Goal: Task Accomplishment & Management: Manage account settings

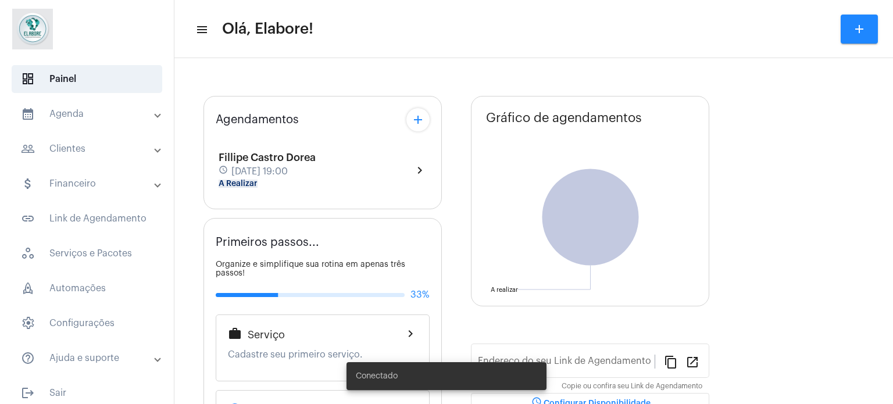
type input "[URL][DOMAIN_NAME]"
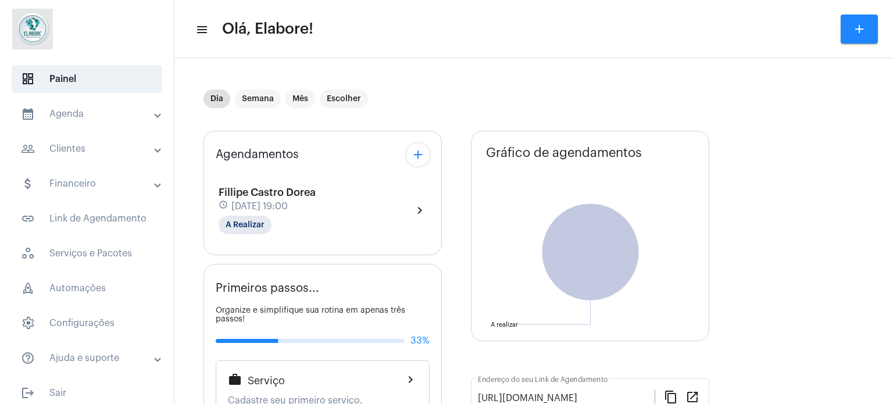
click at [77, 145] on mat-panel-title "people_outline Clientes" at bounding box center [88, 149] width 134 height 14
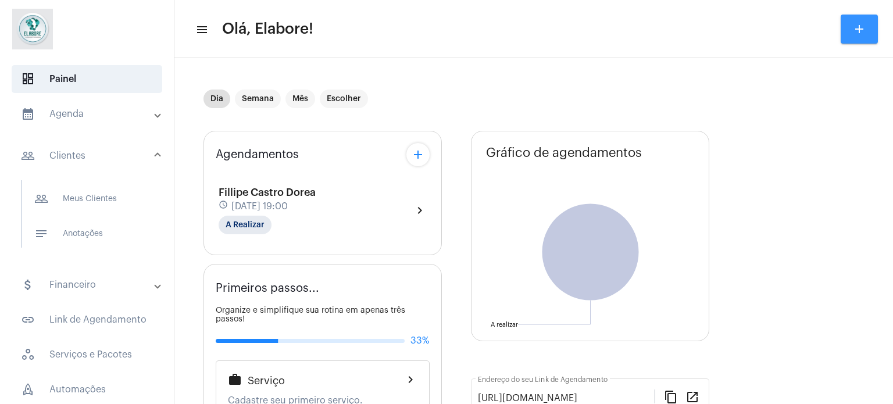
click at [854, 21] on button "add" at bounding box center [859, 29] width 37 height 29
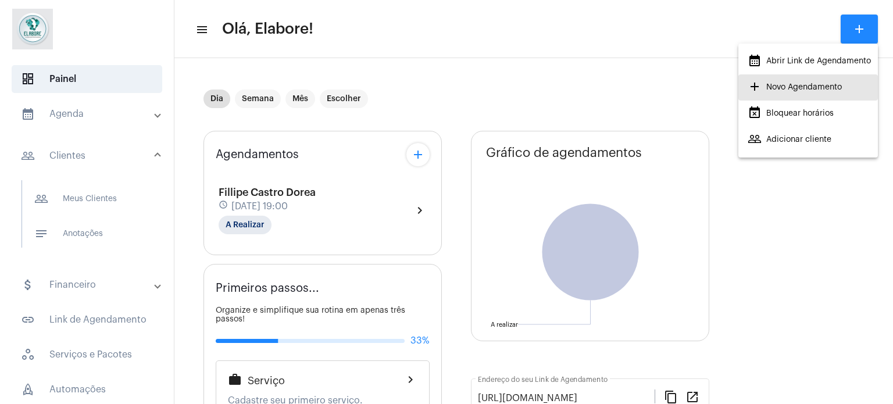
click at [755, 84] on mat-icon "add" at bounding box center [755, 87] width 14 height 14
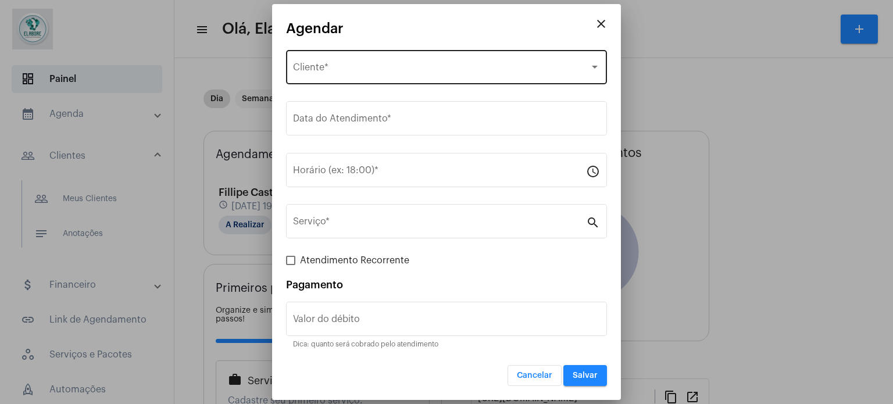
click at [358, 69] on span "Selecione o Cliente" at bounding box center [441, 70] width 297 height 10
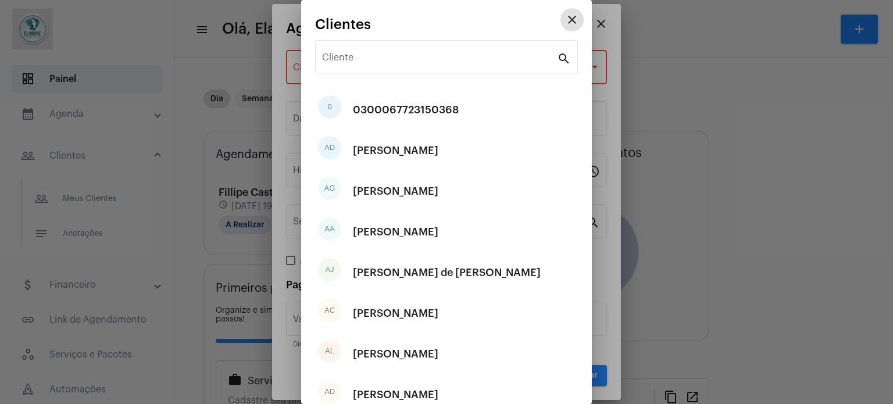
click at [380, 58] on input "Cliente" at bounding box center [439, 60] width 235 height 10
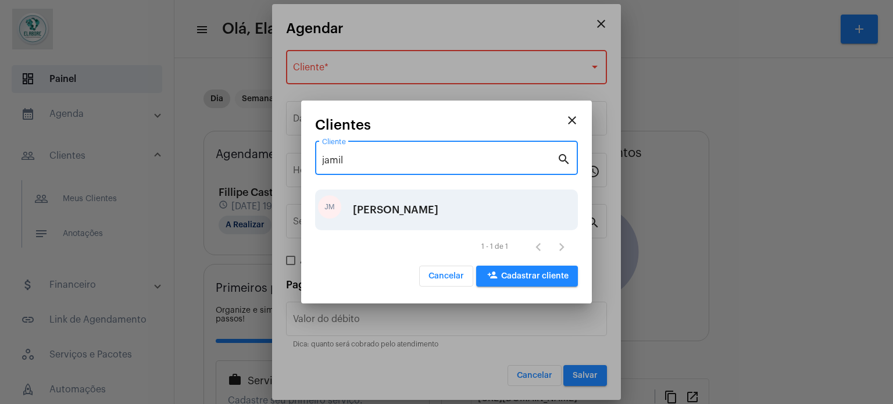
type input "jamil"
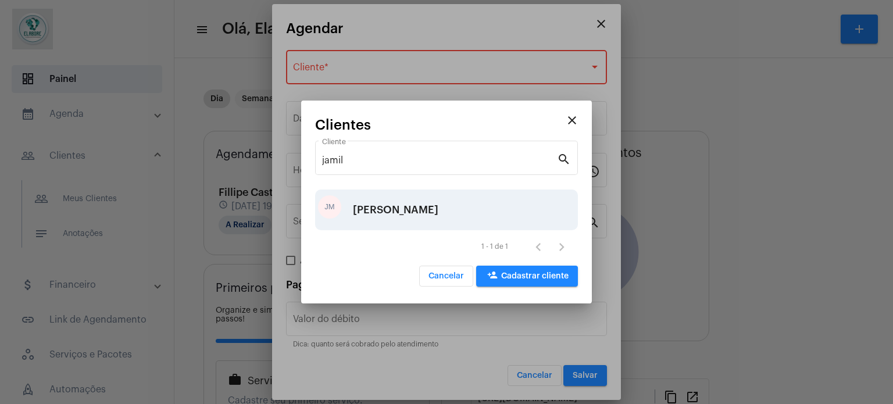
click at [385, 219] on div "[PERSON_NAME]" at bounding box center [395, 209] width 85 height 35
type input "R$"
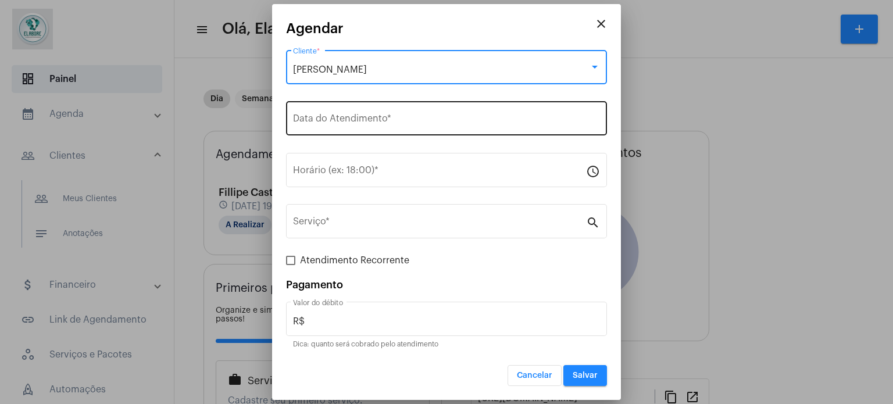
click at [433, 118] on input "Data do Atendimento *" at bounding box center [446, 121] width 307 height 10
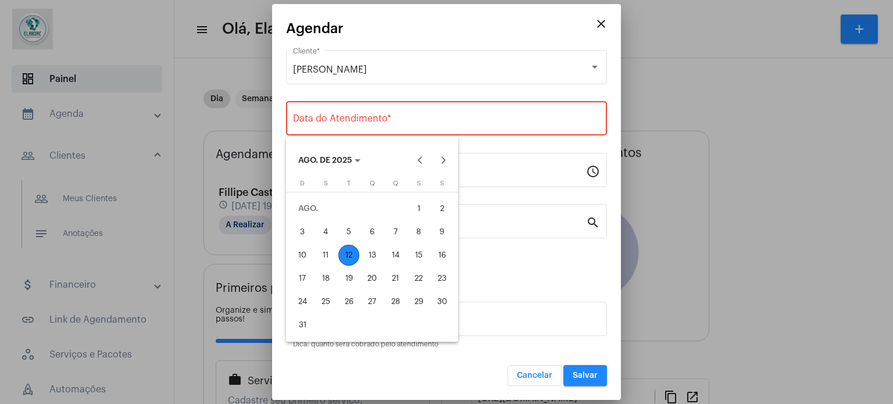
click at [343, 251] on div "12" at bounding box center [348, 255] width 21 height 21
type input "[DATE]"
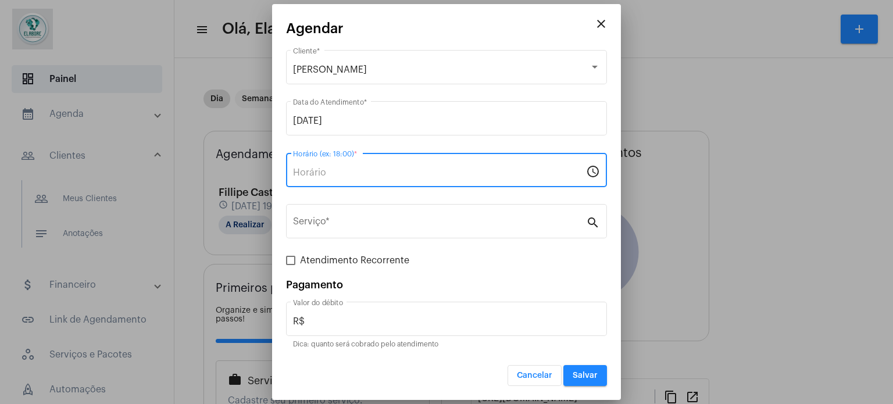
click at [365, 171] on input "Horário (ex: 18:00) *" at bounding box center [439, 172] width 293 height 10
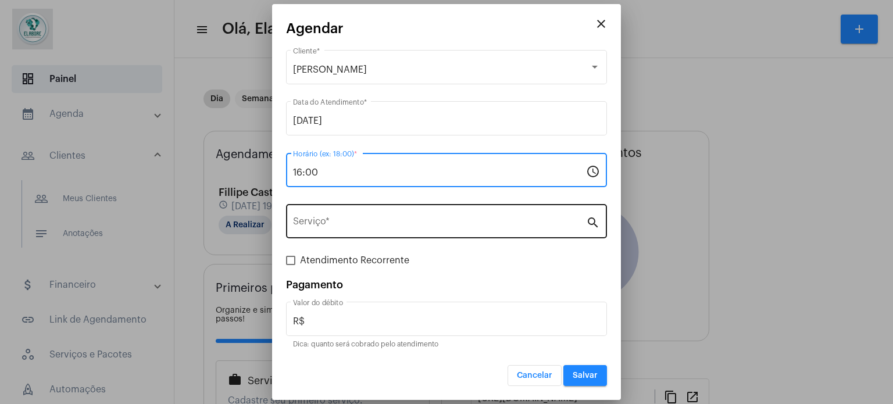
type input "16:00"
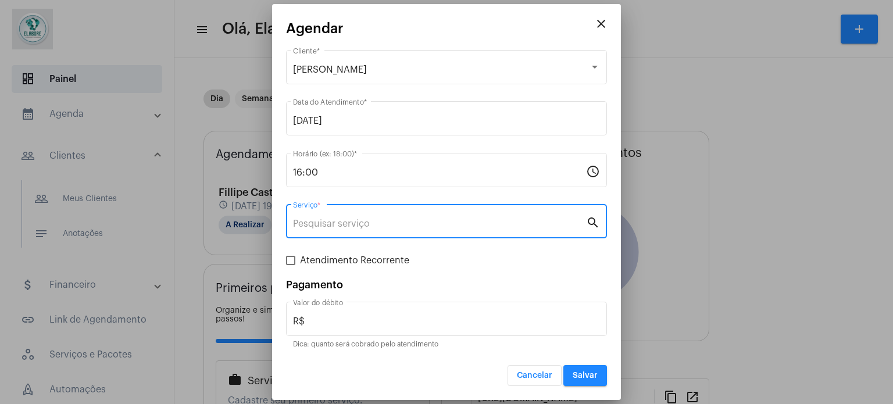
click at [355, 225] on input "Serviço *" at bounding box center [439, 224] width 293 height 10
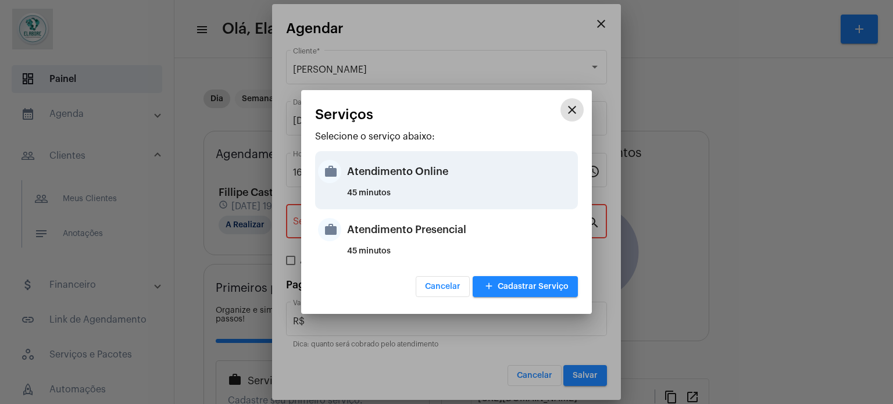
drag, startPoint x: 360, startPoint y: 183, endPoint x: 380, endPoint y: 195, distance: 23.2
click at [365, 184] on div "Atendimento Online" at bounding box center [461, 171] width 228 height 35
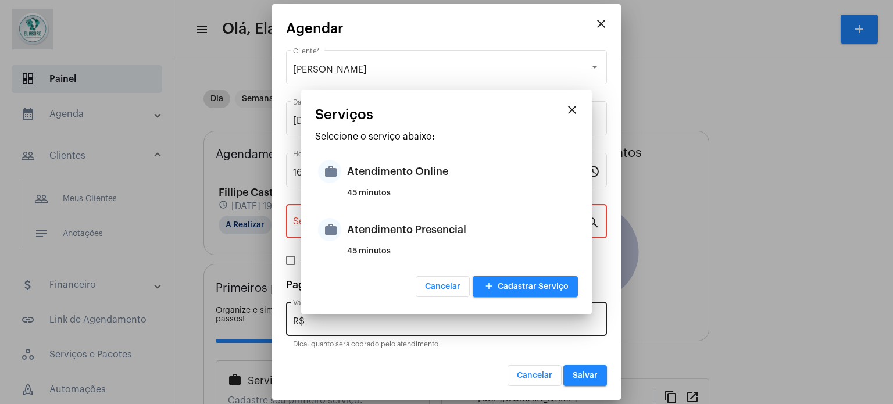
type input "Atendimento Online"
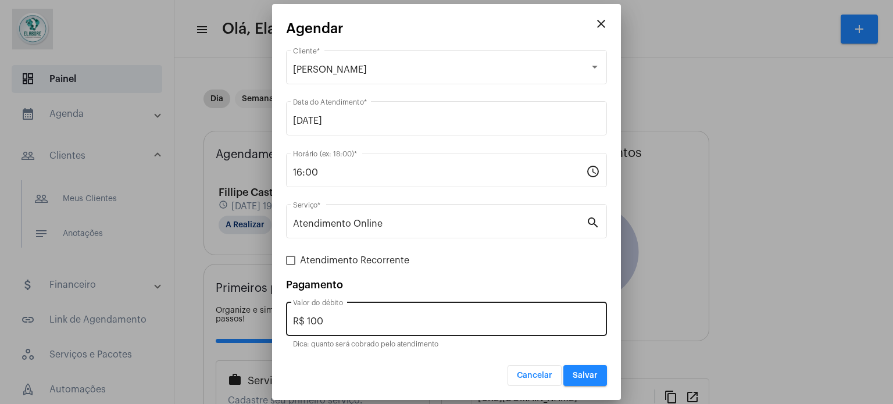
drag, startPoint x: 475, startPoint y: 312, endPoint x: 300, endPoint y: 316, distance: 175.0
click at [300, 316] on div "R$ 100 Valor do débito" at bounding box center [446, 317] width 307 height 37
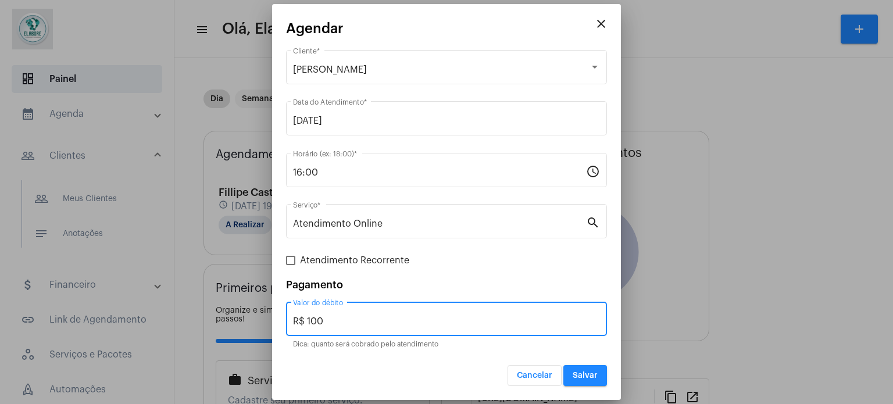
drag, startPoint x: 354, startPoint y: 320, endPoint x: 255, endPoint y: 322, distance: 98.8
click at [255, 322] on div "close [PERSON_NAME] dos Santos Cliente * [DATE] Data do Atendimento * 16:00 Hor…" at bounding box center [446, 202] width 893 height 404
type input "R$ 0"
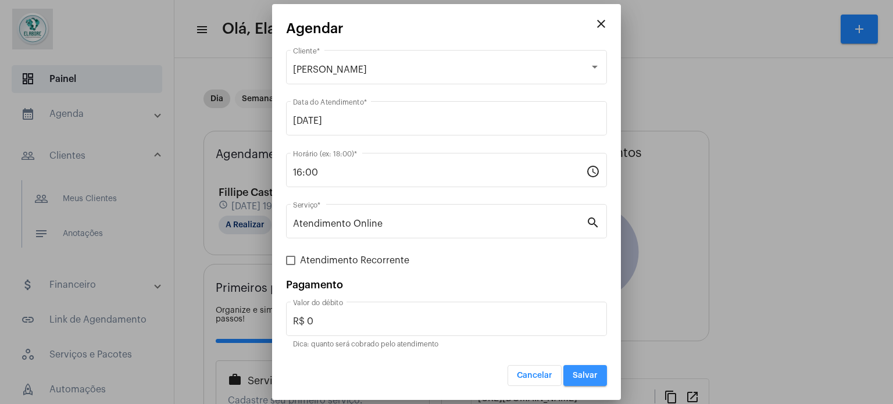
click at [588, 375] on span "Salvar" at bounding box center [585, 376] width 25 height 8
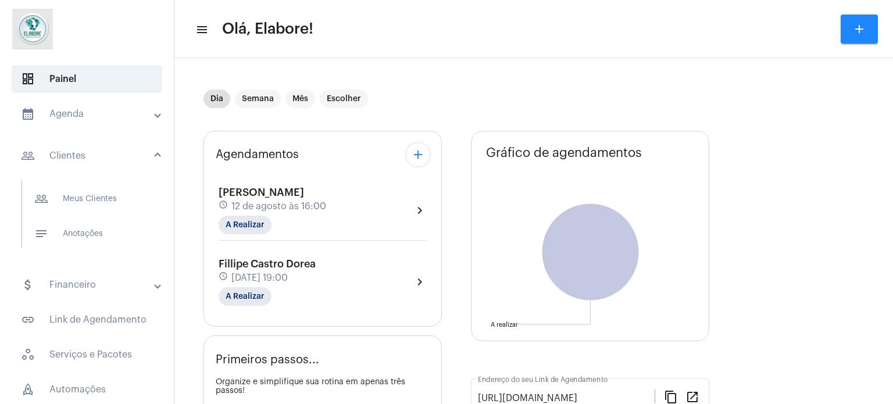
click at [326, 204] on div "schedule [DATE] 16:00" at bounding box center [273, 206] width 108 height 13
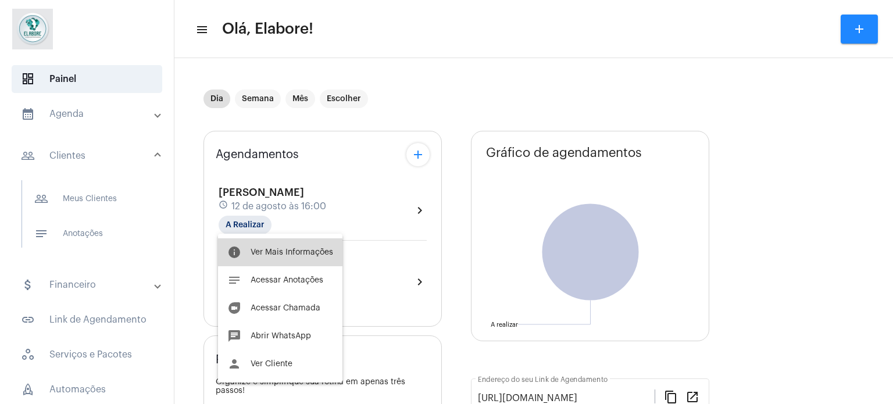
click at [272, 255] on span "Ver Mais Informações" at bounding box center [292, 252] width 83 height 8
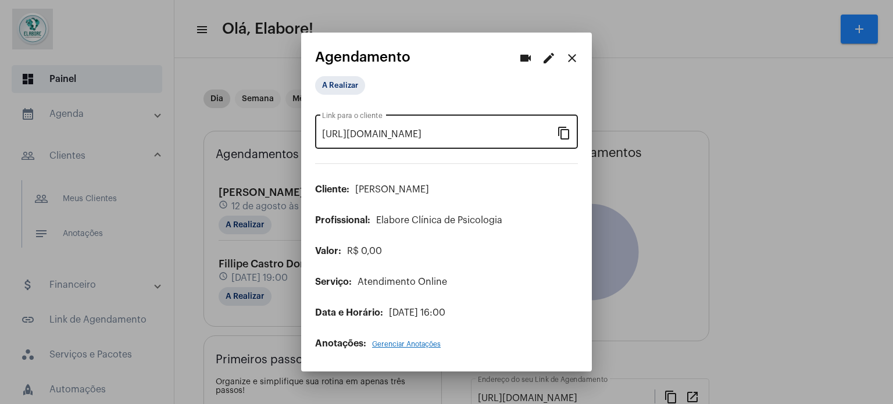
click at [566, 134] on mat-icon "content_copy" at bounding box center [564, 133] width 14 height 14
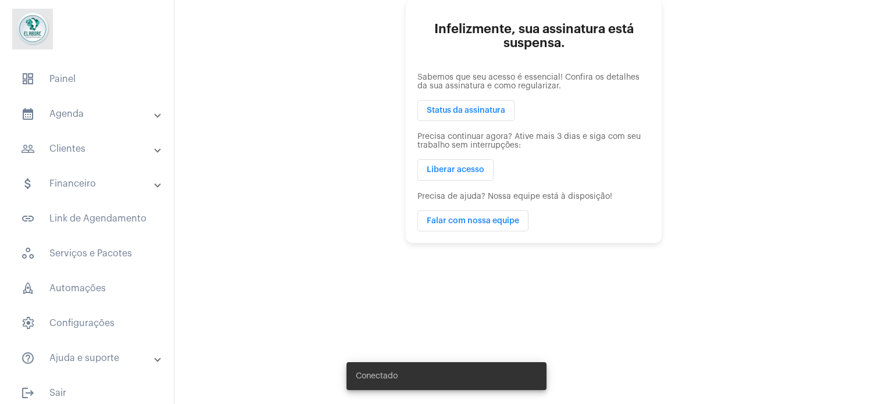
click at [67, 111] on mat-panel-title "calendar_month_outlined Agenda" at bounding box center [88, 114] width 134 height 14
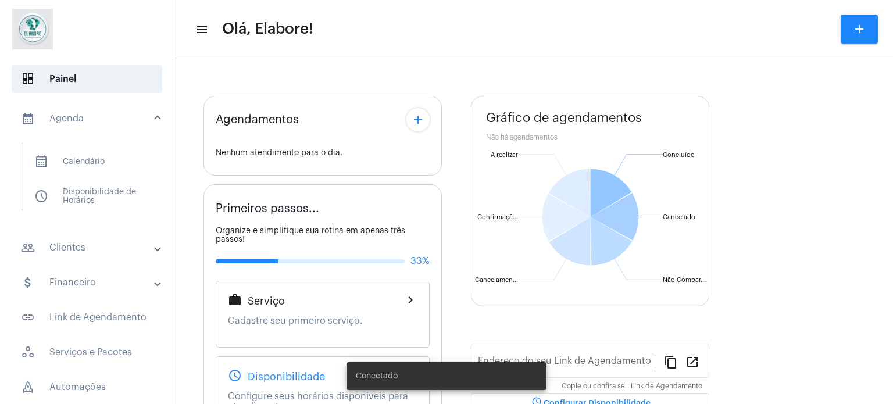
type input "[URL][DOMAIN_NAME]"
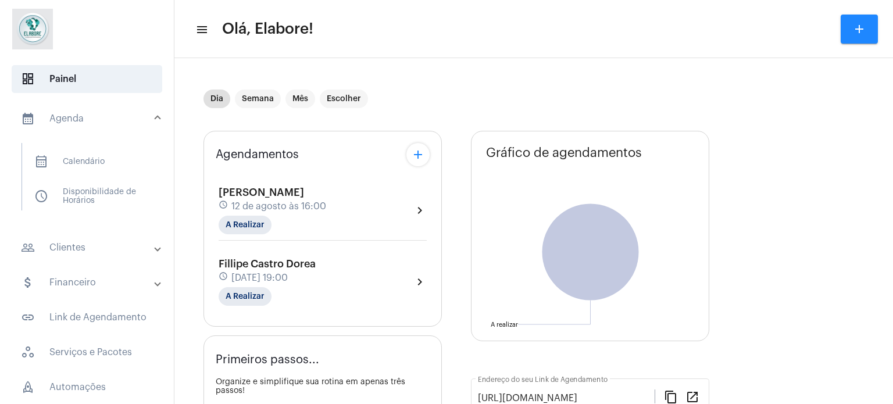
click at [95, 119] on mat-panel-title "calendar_month_outlined Agenda" at bounding box center [88, 119] width 134 height 14
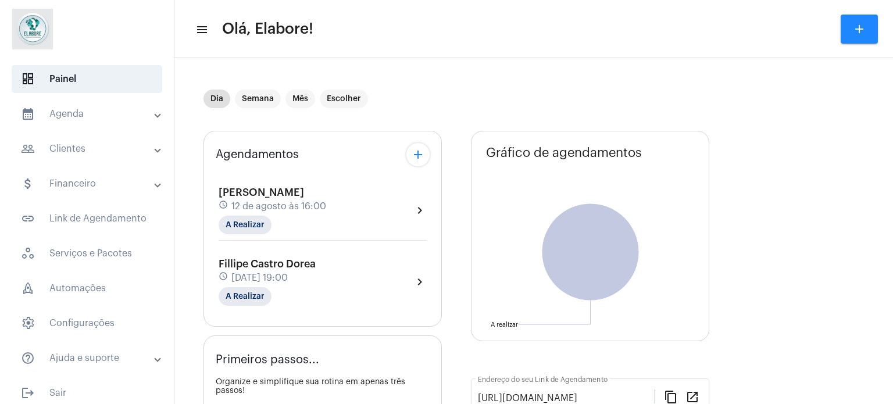
click at [95, 119] on mat-panel-title "calendar_month_outlined Agenda" at bounding box center [88, 114] width 134 height 14
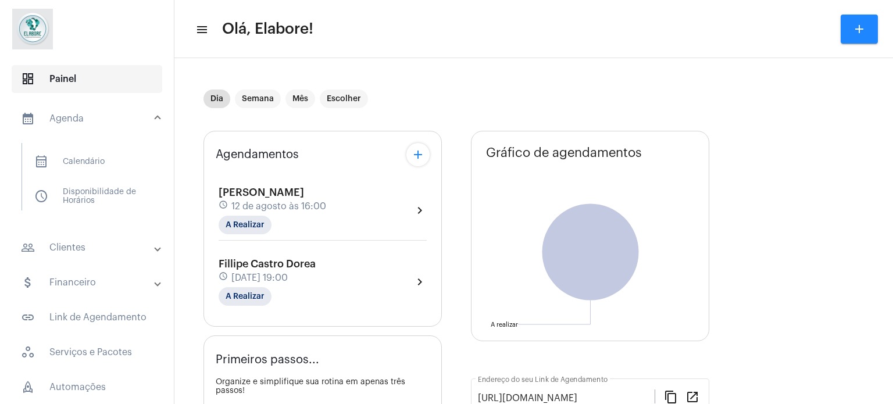
click at [84, 66] on span "dashboard Painel" at bounding box center [87, 79] width 151 height 28
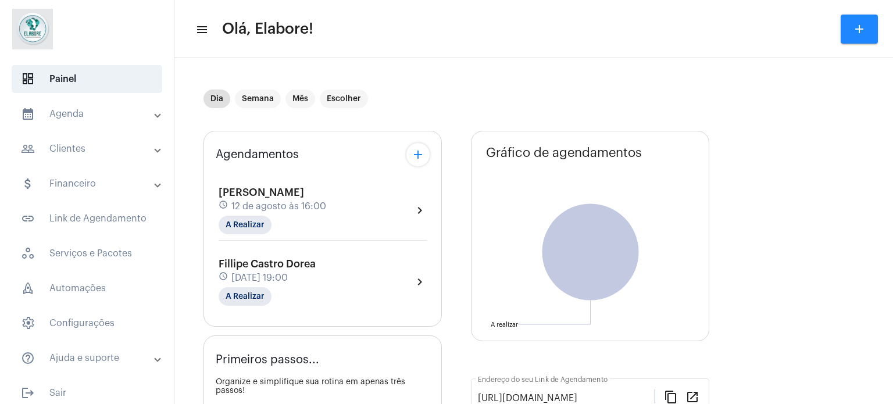
click at [98, 113] on mat-panel-title "calendar_month_outlined Agenda" at bounding box center [88, 114] width 134 height 14
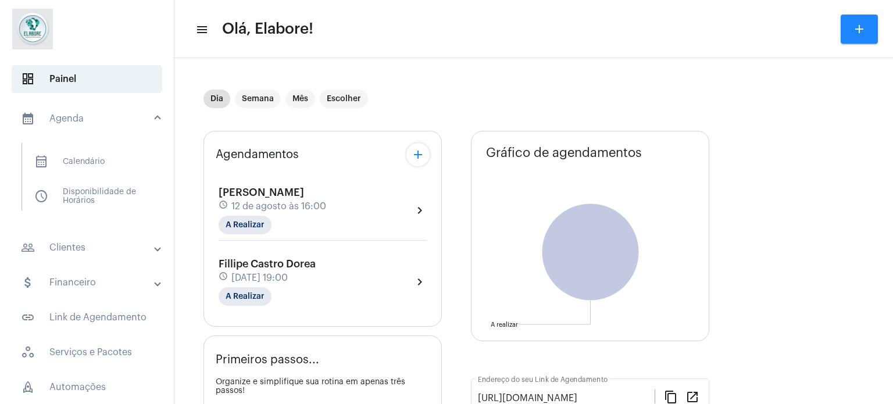
click at [92, 253] on mat-panel-title "people_outline Clientes" at bounding box center [88, 248] width 134 height 14
click at [99, 194] on span "people_outline Meus Clientes" at bounding box center [86, 199] width 123 height 28
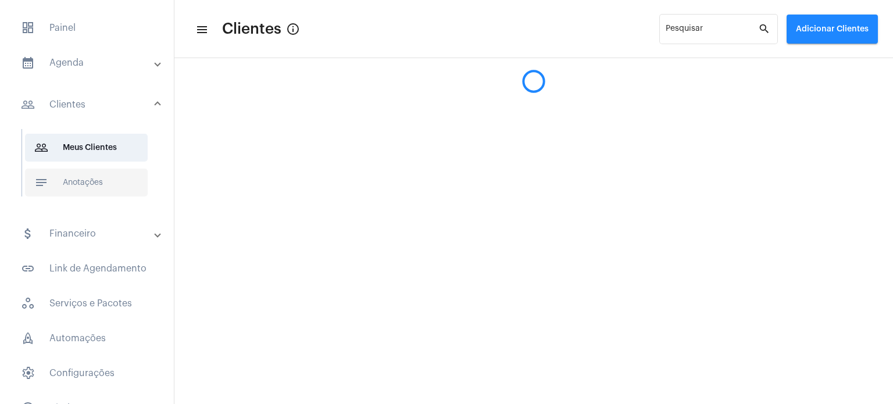
scroll to position [111, 0]
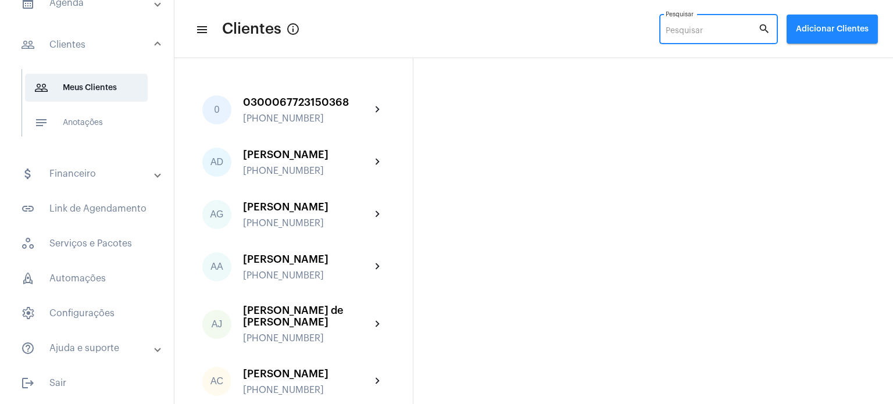
click at [713, 34] on input "Pesquisar" at bounding box center [712, 31] width 92 height 9
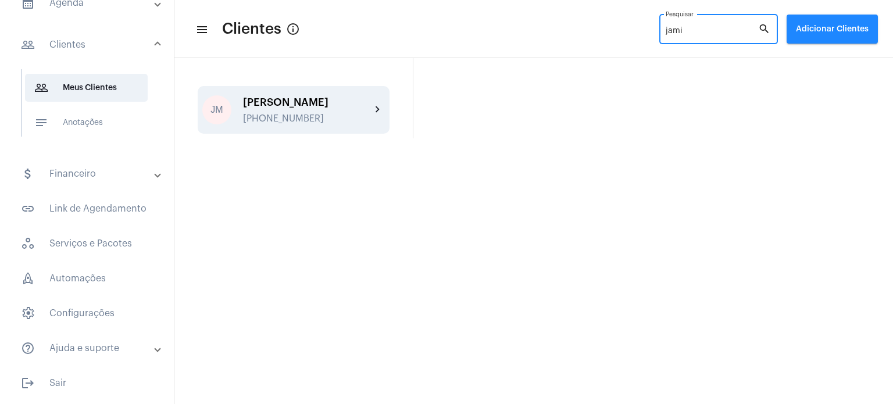
type input "jami"
click at [373, 116] on mat-icon "chevron_right" at bounding box center [378, 110] width 14 height 14
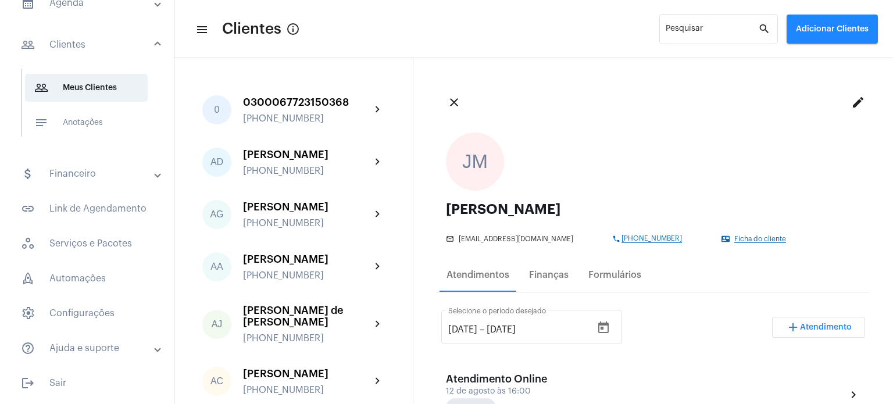
click at [786, 321] on mat-icon "add" at bounding box center [793, 327] width 14 height 14
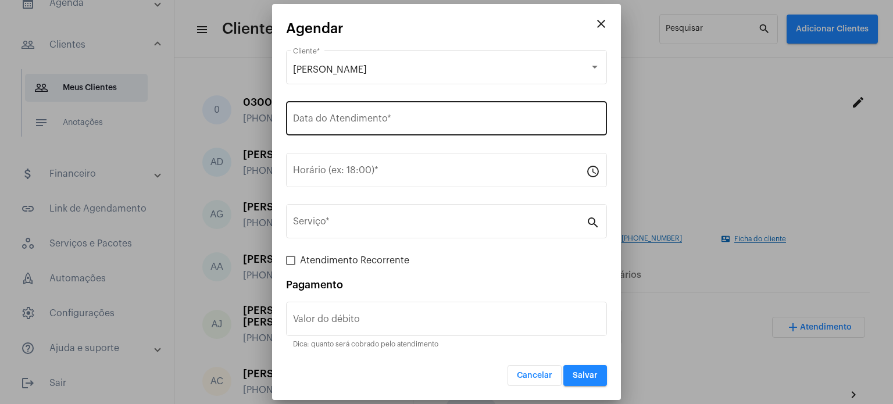
click at [363, 121] on input "Data do Atendimento *" at bounding box center [446, 121] width 307 height 10
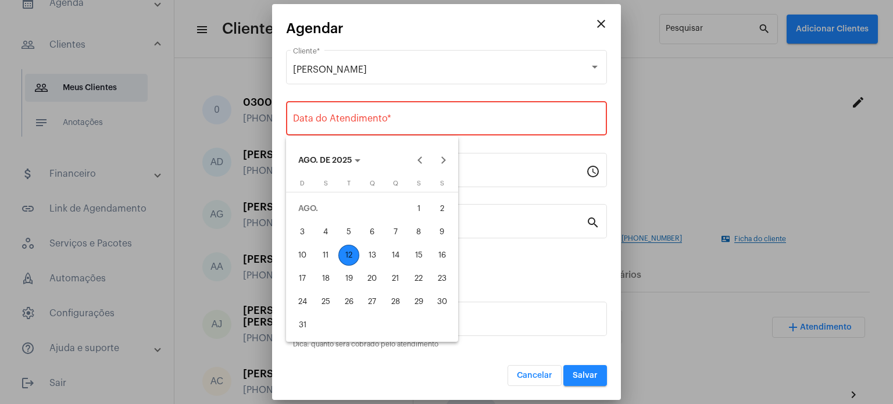
click at [348, 254] on div "12" at bounding box center [348, 255] width 21 height 21
type input "[DATE]"
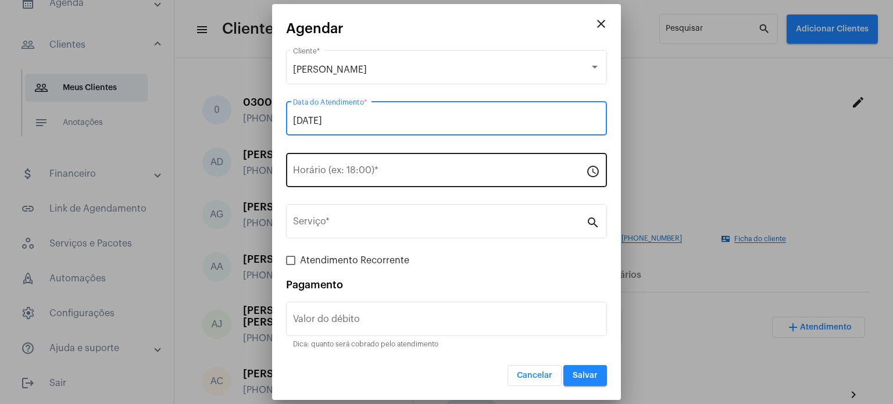
click at [363, 177] on input "Horário (ex: 18:00) *" at bounding box center [439, 172] width 293 height 10
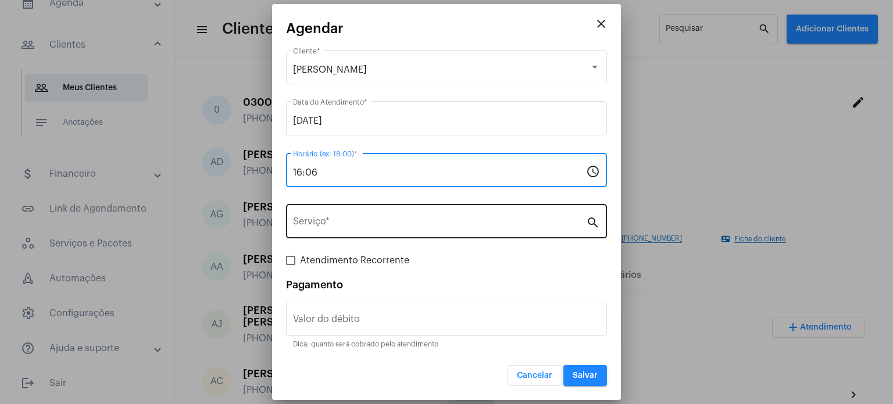
type input "16:06"
click at [355, 230] on div "Serviço *" at bounding box center [439, 220] width 293 height 37
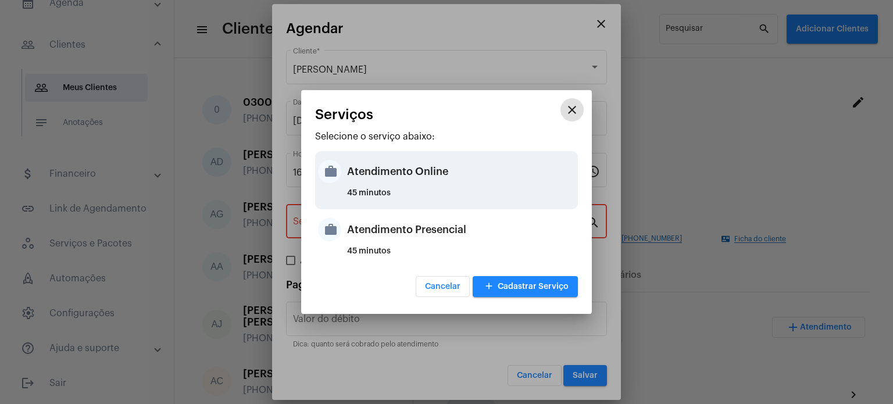
click at [387, 173] on div "Atendimento Online" at bounding box center [461, 171] width 228 height 35
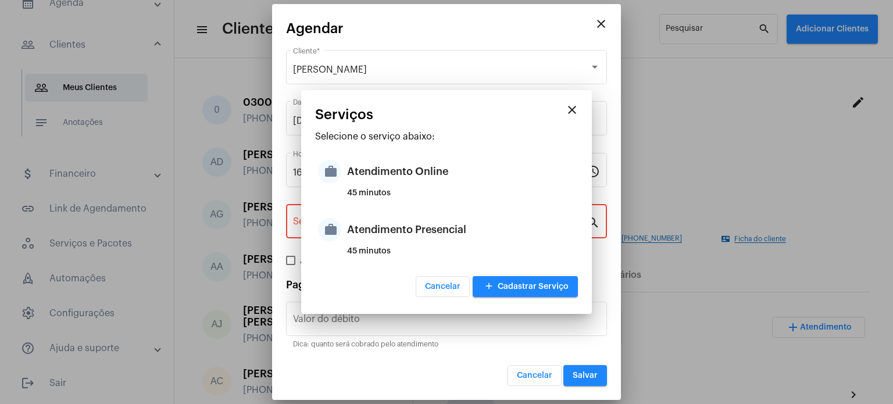
type input "Atendimento Online"
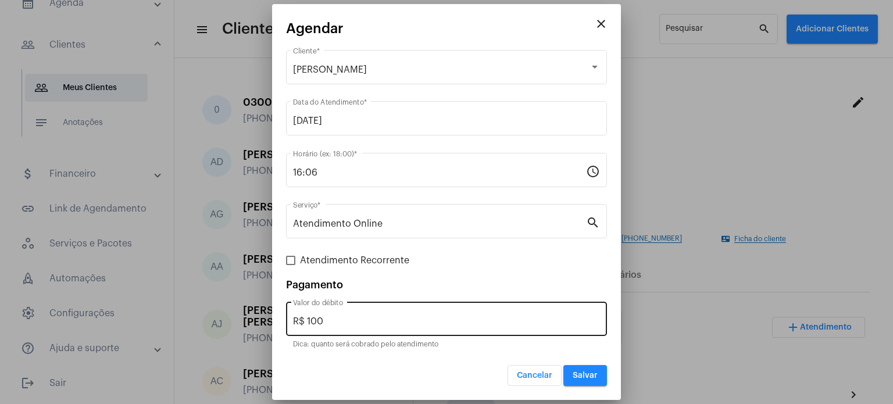
drag, startPoint x: 334, startPoint y: 318, endPoint x: 301, endPoint y: 320, distance: 33.2
click at [301, 320] on div "R$ 100 Valor do débito" at bounding box center [446, 317] width 307 height 37
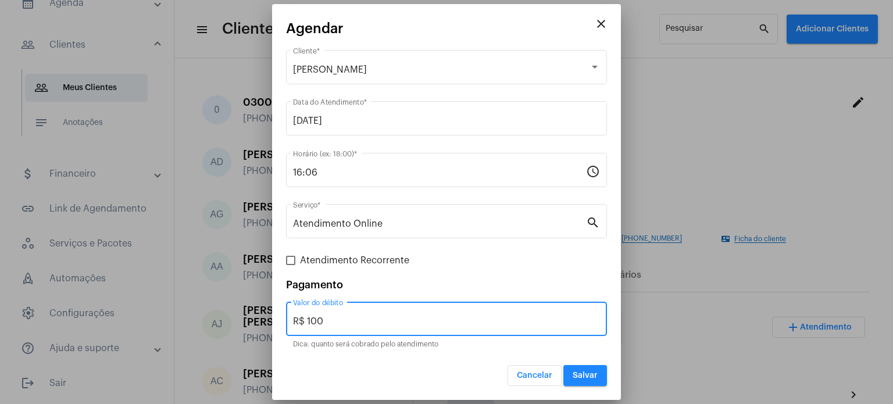
drag, startPoint x: 333, startPoint y: 320, endPoint x: 271, endPoint y: 322, distance: 61.6
click at [271, 322] on div "close Agendar Jamilly Moraes dos Santos Cliente * 12/08/2025 Data do Atendiment…" at bounding box center [446, 202] width 893 height 404
type input "R$ 0"
click at [584, 379] on span "Salvar" at bounding box center [585, 376] width 25 height 8
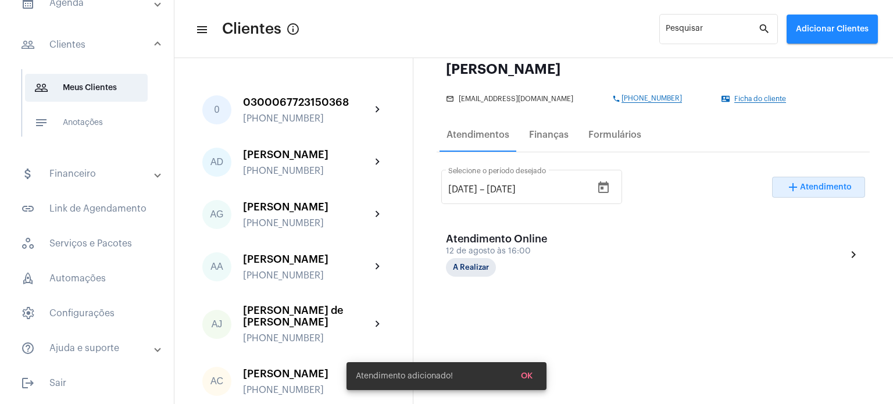
scroll to position [291, 0]
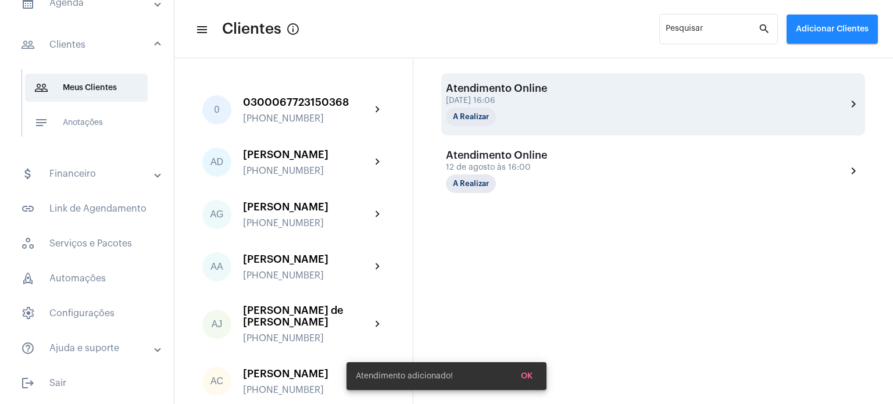
click at [558, 102] on div "12 de agosto às 16:06" at bounding box center [504, 101] width 116 height 9
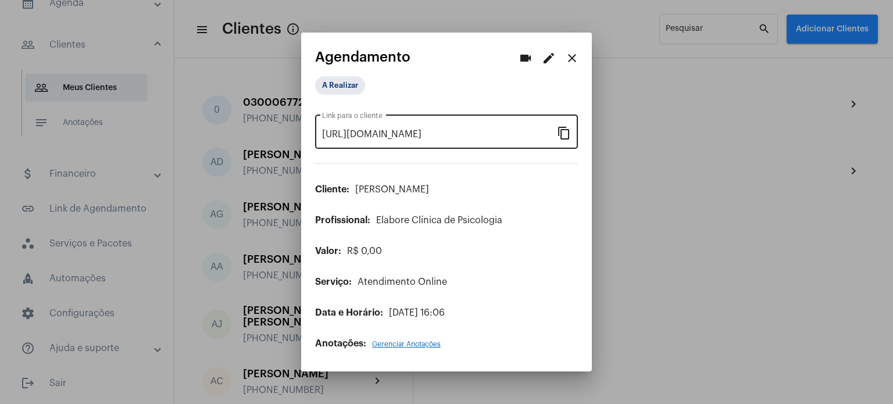
click at [562, 138] on mat-icon "content_copy" at bounding box center [564, 133] width 14 height 14
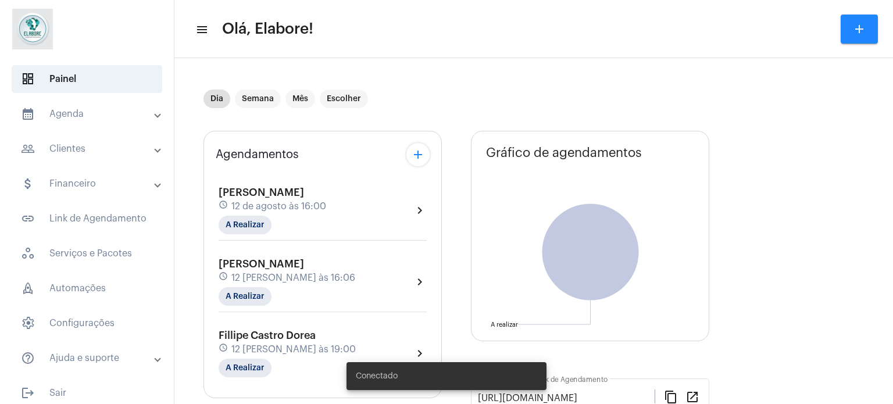
click at [863, 23] on mat-icon "add" at bounding box center [859, 29] width 14 height 14
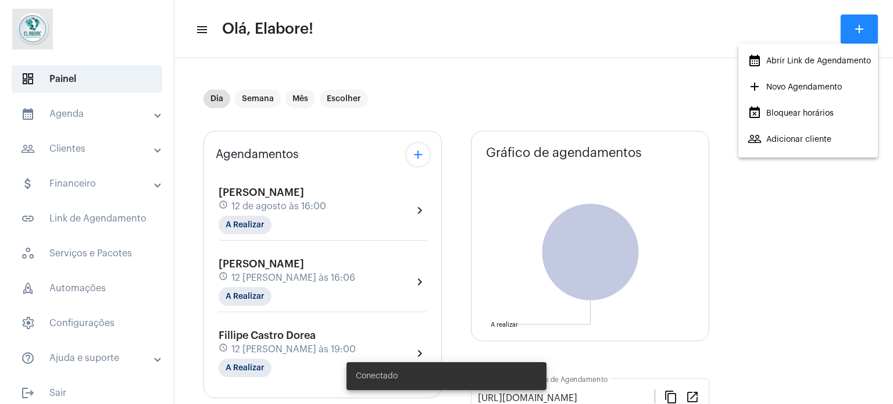
click at [752, 83] on mat-icon "add" at bounding box center [755, 87] width 14 height 14
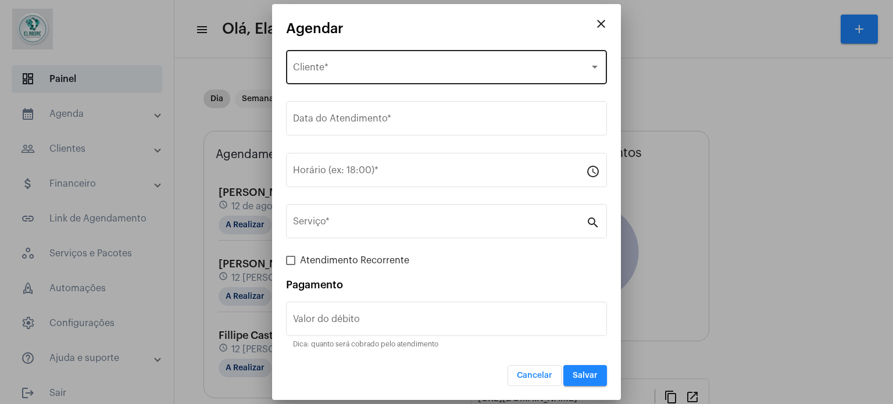
click at [367, 64] on div "Selecione o Cliente Cliente *" at bounding box center [446, 66] width 307 height 37
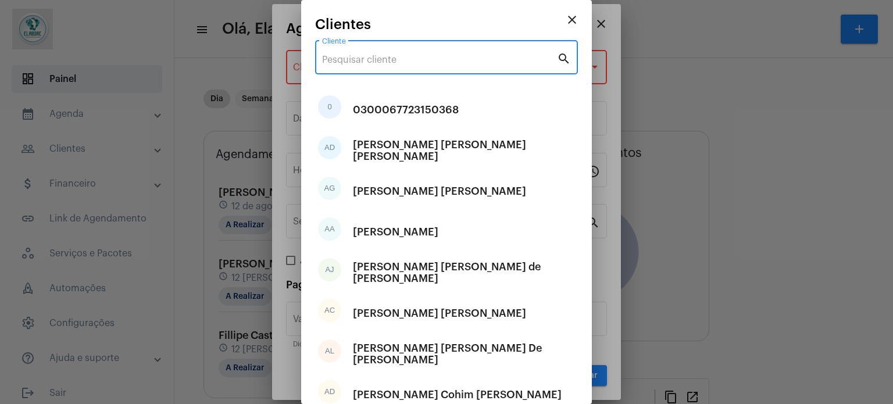
click at [348, 85] on div "Cliente search" at bounding box center [446, 63] width 263 height 47
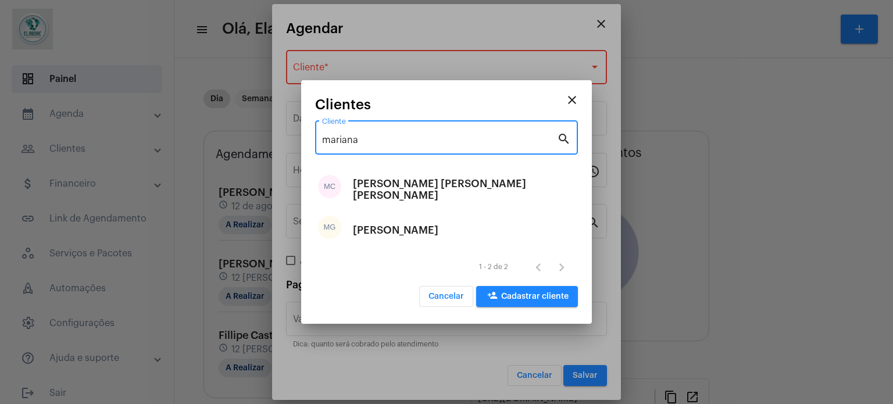
type input "mariana"
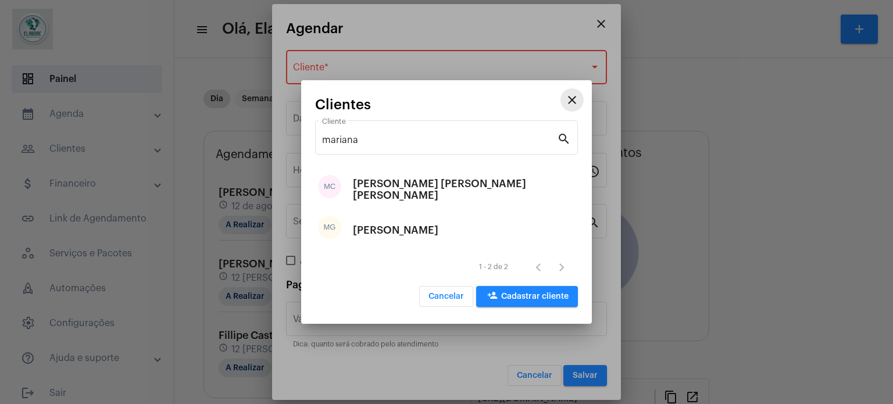
click at [575, 98] on mat-icon "close" at bounding box center [572, 100] width 14 height 14
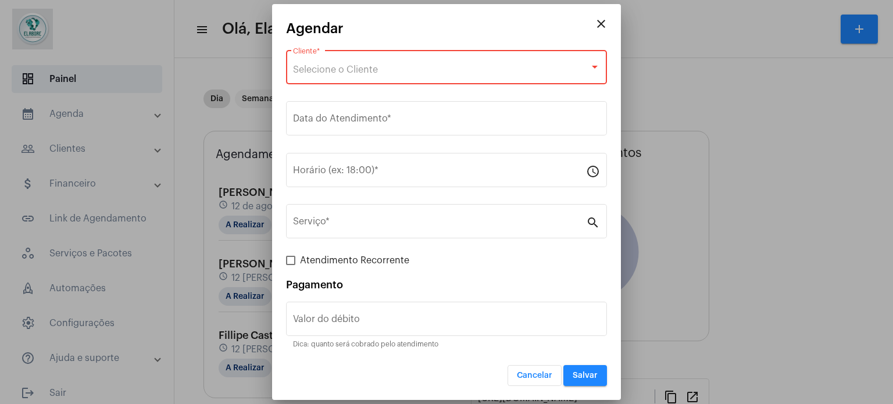
click at [597, 24] on mat-icon "close" at bounding box center [601, 24] width 14 height 14
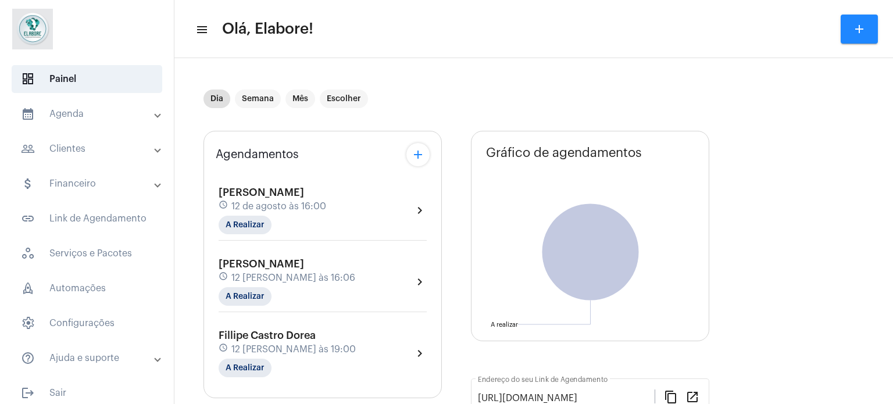
click at [67, 138] on mat-expansion-panel-header "people_outline Clientes" at bounding box center [90, 149] width 167 height 28
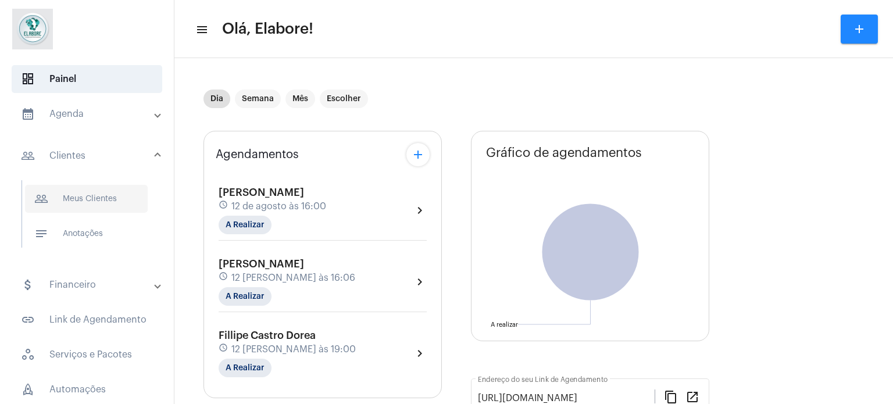
click at [81, 199] on span "people_outline Meus Clientes" at bounding box center [86, 199] width 123 height 28
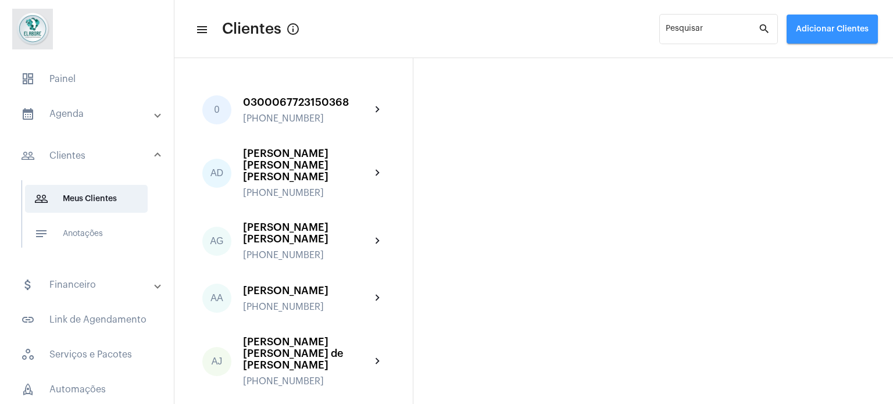
click at [812, 30] on span "Adicionar Clientes" at bounding box center [832, 29] width 73 height 8
click at [811, 60] on mat-icon "add" at bounding box center [804, 60] width 14 height 14
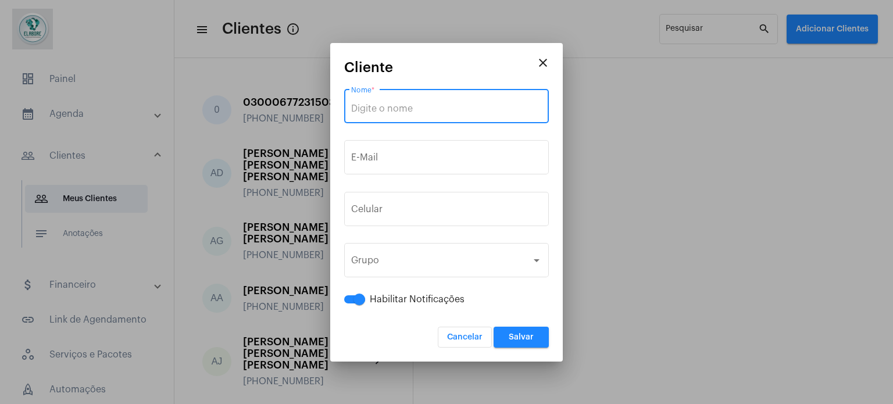
click at [445, 106] on input "Nome *" at bounding box center [446, 108] width 191 height 10
paste input "Mariana Carneiro Oliveira"
type input "Mariana Carneiro Oliveira"
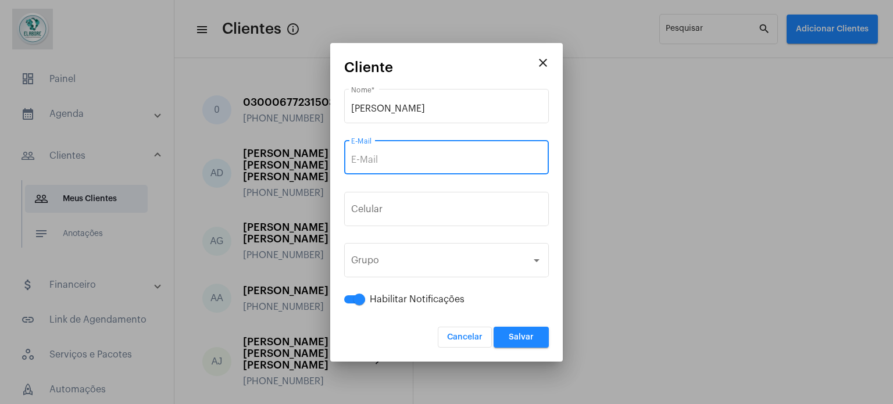
click at [418, 162] on input "E-Mail" at bounding box center [446, 160] width 191 height 10
paste input "Marianaoliveira09082004@gmail.com"
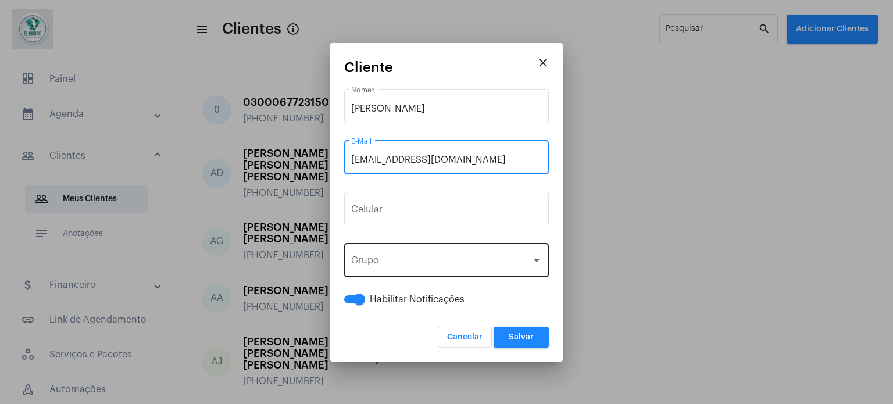
type input "Marianaoliveira09082004@gmail.com"
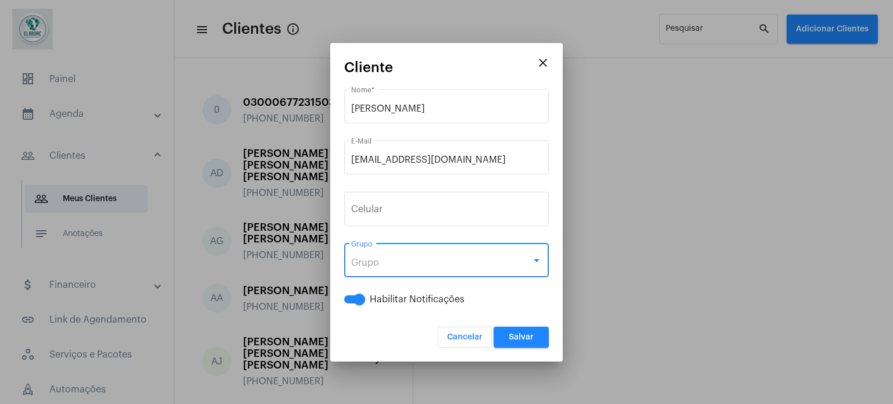
click at [390, 265] on div "Grupo" at bounding box center [441, 263] width 180 height 10
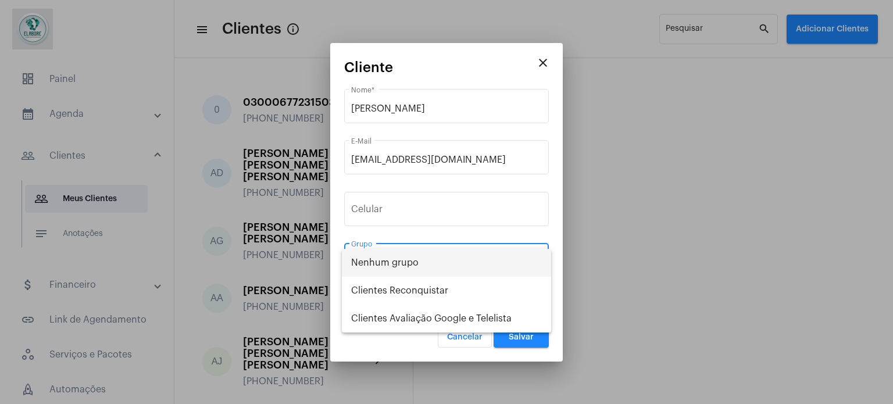
click at [401, 215] on div at bounding box center [446, 202] width 893 height 404
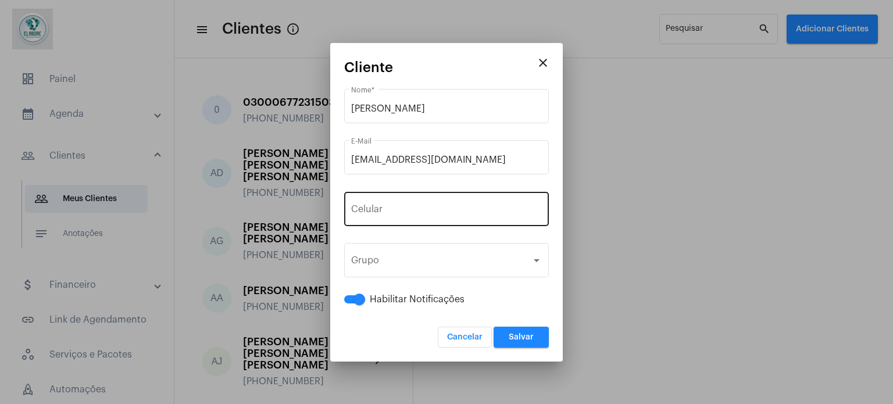
click at [387, 204] on button "+55" at bounding box center [377, 211] width 52 height 29
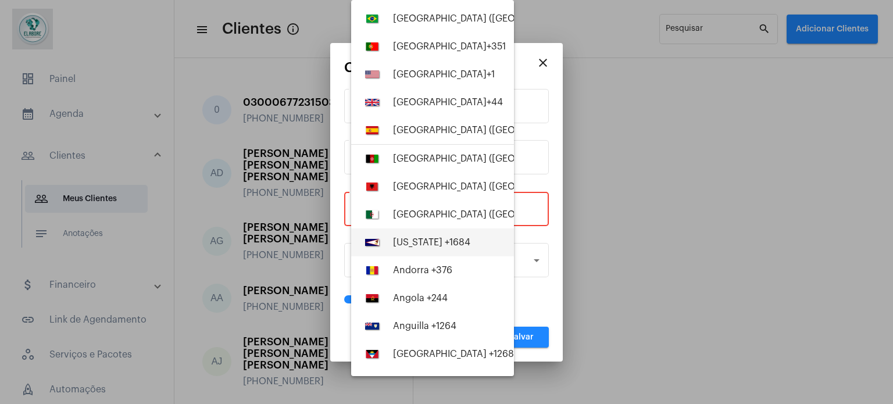
paste input "75998330958"
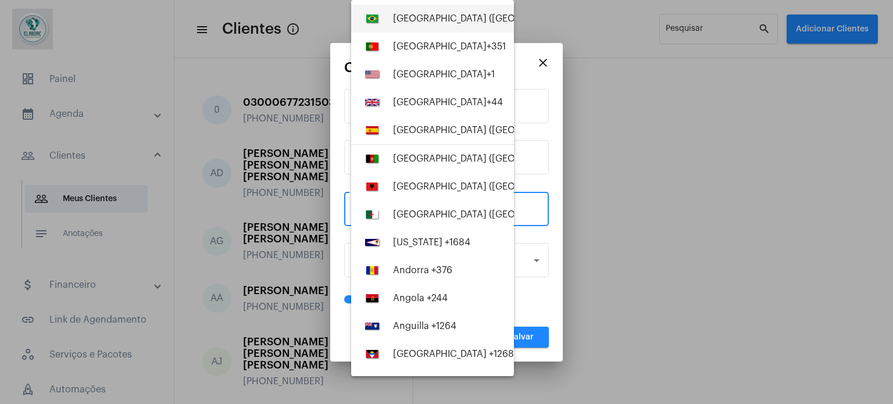
type input "75998330958"
click at [424, 16] on div "Brazil (Brasil) +55" at bounding box center [498, 18] width 210 height 10
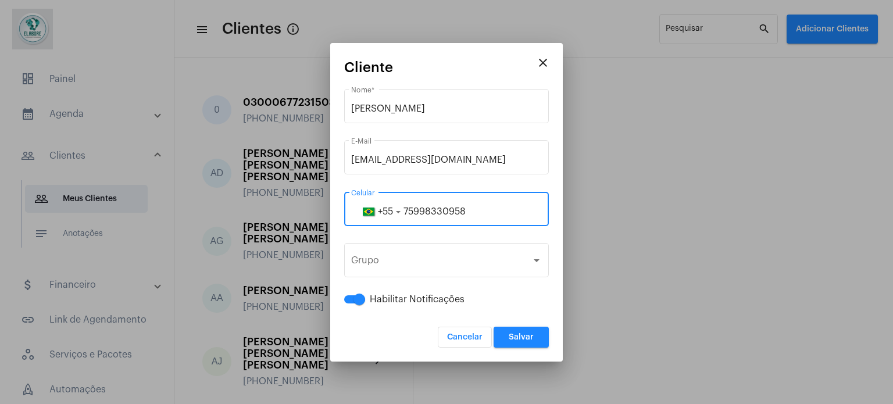
click at [529, 335] on span "Salvar" at bounding box center [521, 337] width 25 height 8
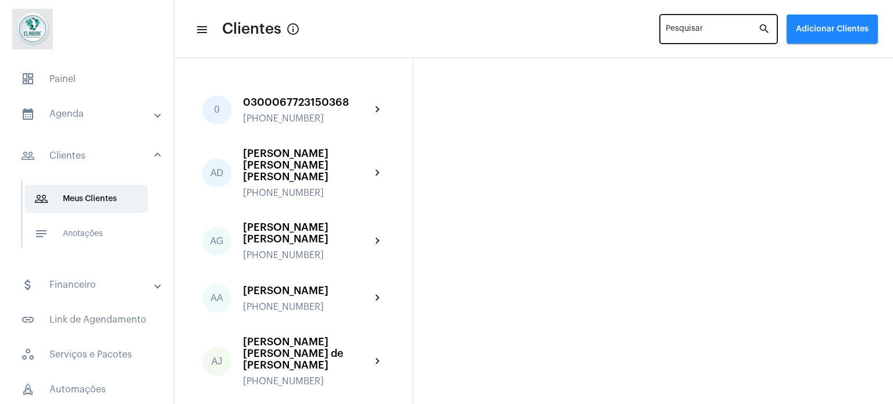
click at [693, 38] on div "Pesquisar" at bounding box center [712, 28] width 92 height 32
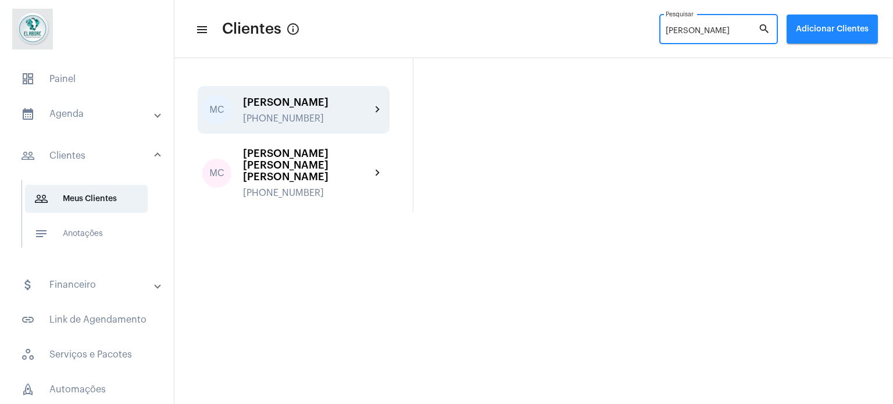
type input "mariana c"
click at [343, 108] on div "Mariana Carneiro Oliveira +5575998330958" at bounding box center [307, 110] width 128 height 27
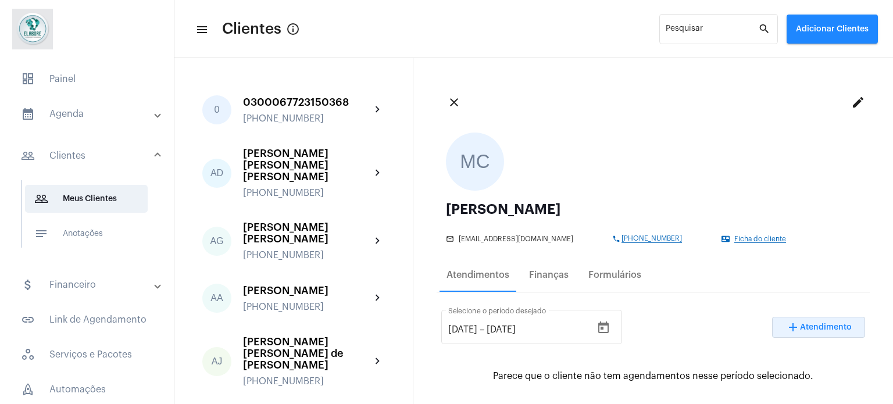
click at [794, 331] on button "add Atendimento" at bounding box center [818, 327] width 93 height 21
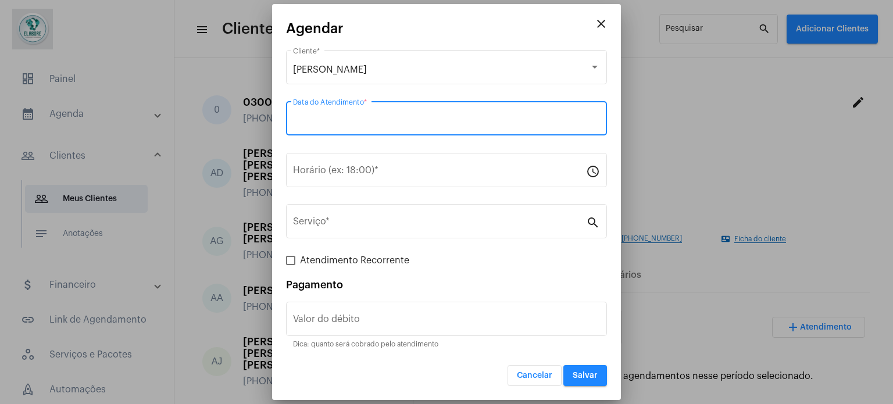
click at [374, 118] on input "Data do Atendimento *" at bounding box center [446, 121] width 307 height 10
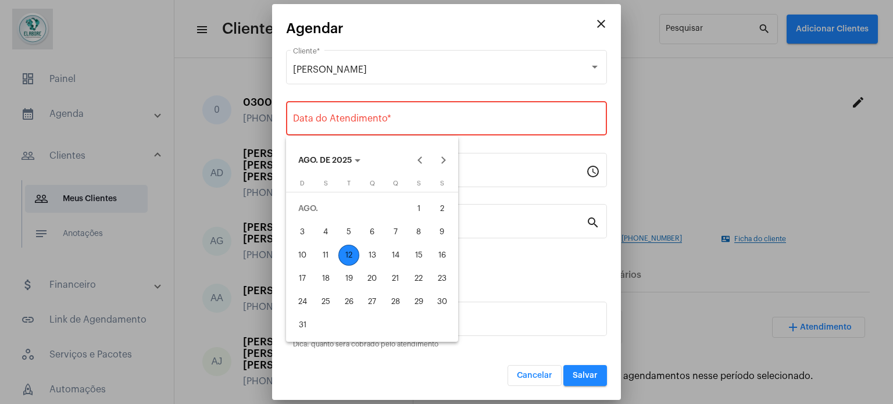
click at [348, 249] on div "12" at bounding box center [348, 255] width 21 height 21
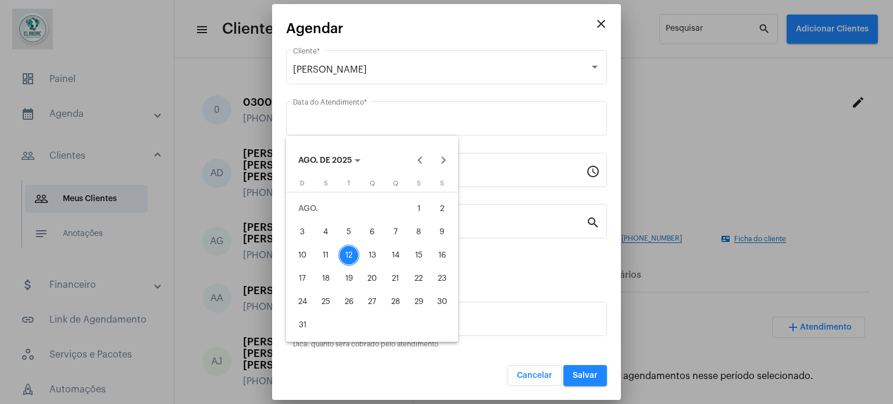
type input "[DATE]"
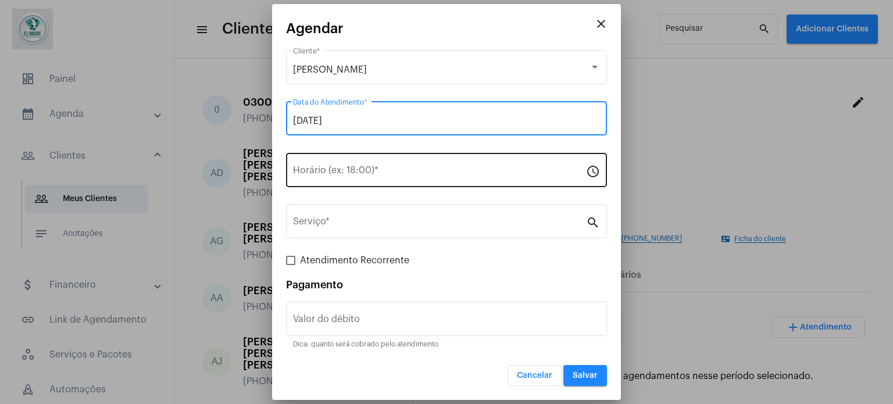
click at [356, 175] on input "Horário (ex: 18:00) *" at bounding box center [439, 172] width 293 height 10
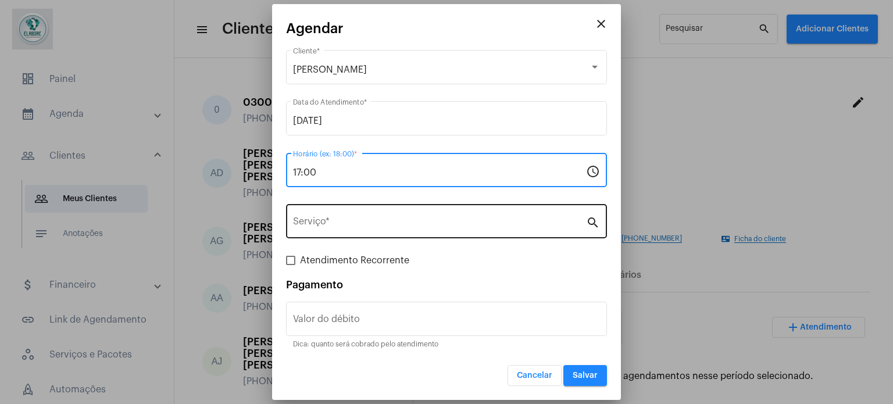
type input "17:00"
click at [347, 215] on div "Serviço *" at bounding box center [439, 220] width 293 height 37
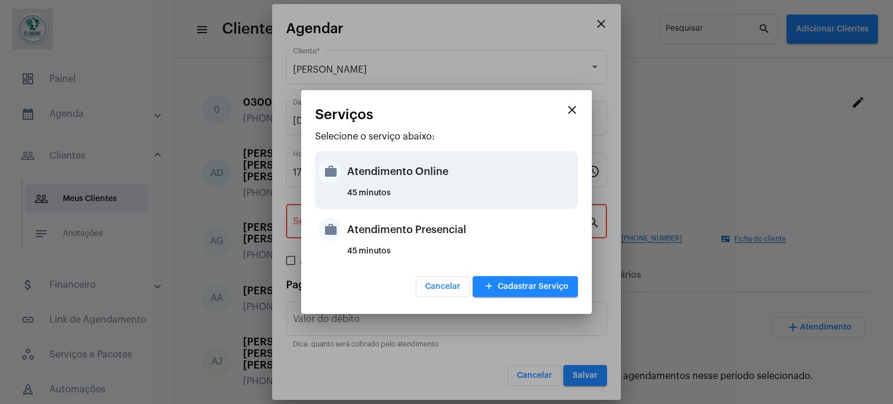
click at [379, 181] on div "Atendimento Online" at bounding box center [461, 171] width 228 height 35
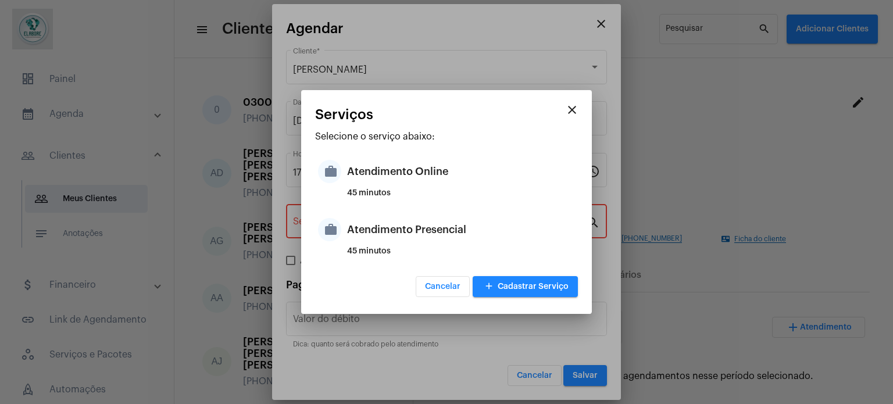
type input "Atendimento Online"
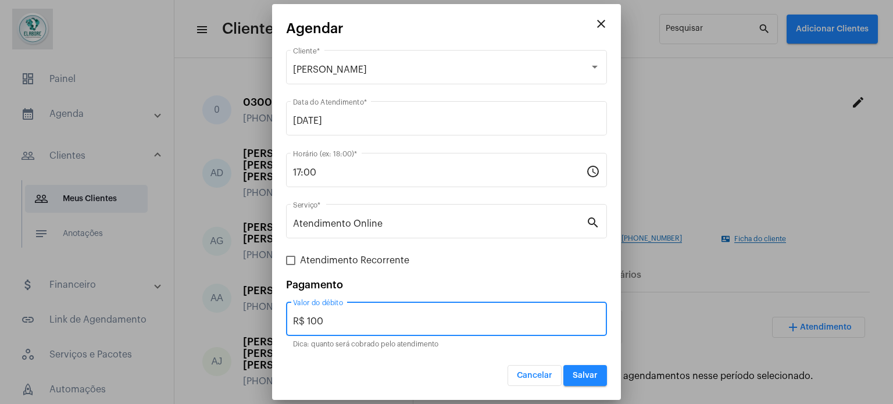
drag, startPoint x: 384, startPoint y: 320, endPoint x: 291, endPoint y: 320, distance: 93.6
click at [291, 320] on div "R$ 100 Valor do débito" at bounding box center [446, 317] width 321 height 37
type input "R$ 0"
click at [583, 375] on span "Salvar" at bounding box center [585, 376] width 25 height 8
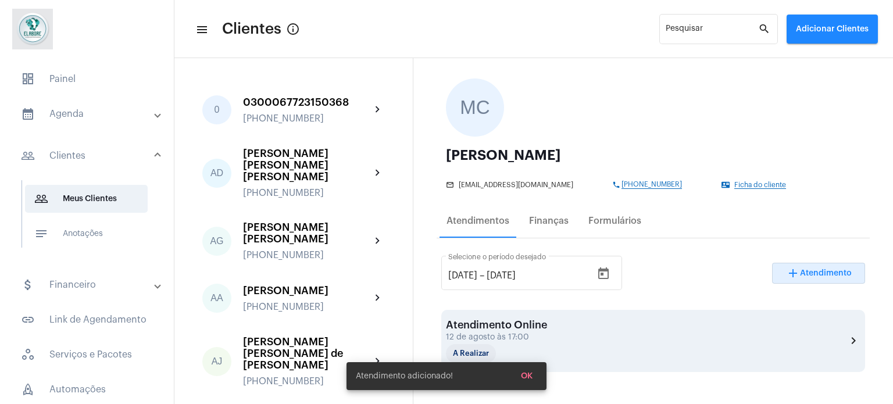
scroll to position [174, 0]
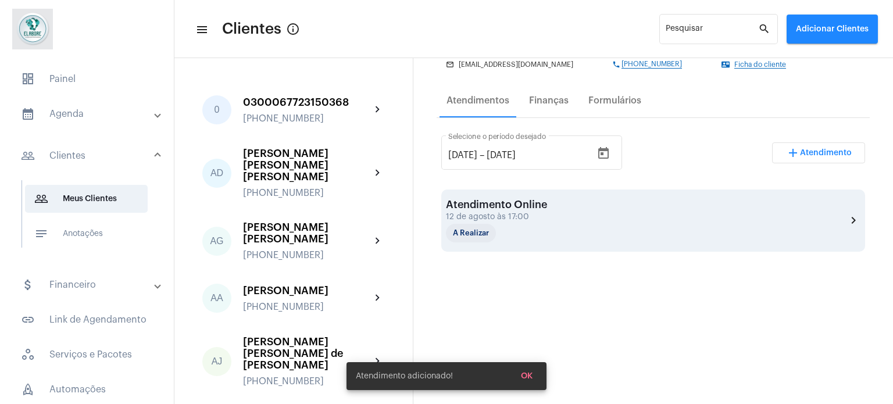
click at [720, 223] on div "Atendimento Online 12 de agosto às 17:00 A Realizar chevron_right" at bounding box center [653, 221] width 415 height 44
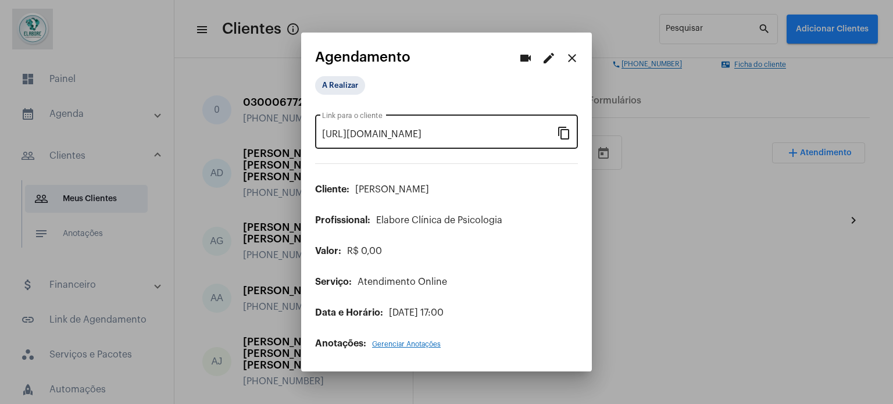
click at [561, 135] on mat-icon "content_copy" at bounding box center [564, 133] width 14 height 14
